Goal: Find specific page/section: Find specific page/section

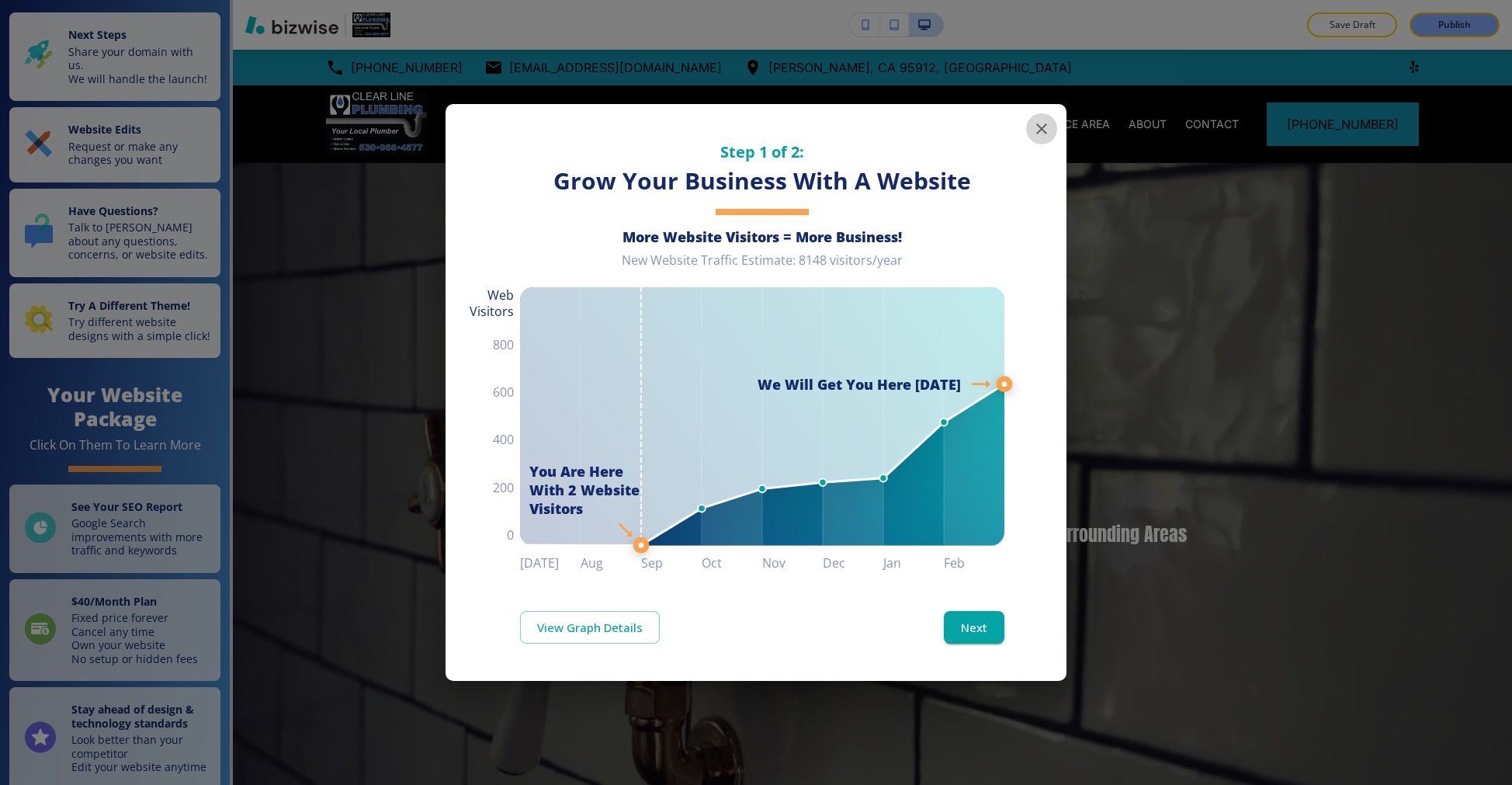
click at [1046, 126] on icon "button" at bounding box center [1042, 129] width 19 height 19
